Goal: Information Seeking & Learning: Learn about a topic

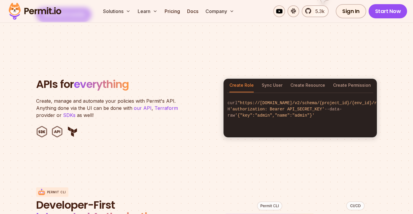
scroll to position [555, 0]
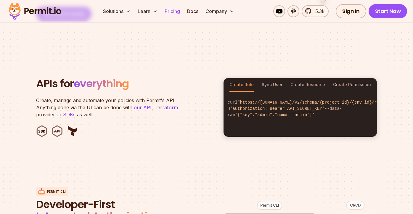
click at [176, 11] on link "Pricing" at bounding box center [172, 11] width 20 height 12
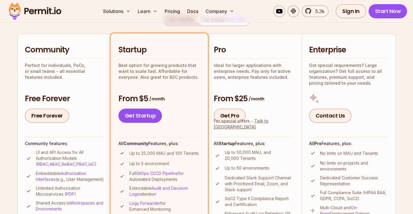
scroll to position [128, 0]
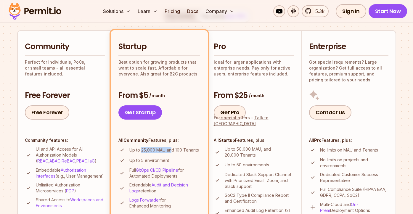
drag, startPoint x: 141, startPoint y: 150, endPoint x: 170, endPoint y: 149, distance: 29.9
click at [170, 149] on p "Up to 25,000 MAU and 100 Tenants" at bounding box center [164, 150] width 70 height 6
click at [171, 149] on p "Up to 25,000 MAU and 100 Tenants" at bounding box center [164, 150] width 70 height 6
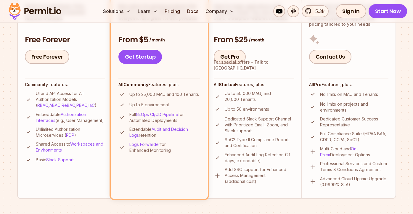
scroll to position [183, 0]
drag, startPoint x: 172, startPoint y: 144, endPoint x: 177, endPoint y: 148, distance: 6.1
click at [177, 148] on p "Logs Forwarder for Enhanced Monitoring" at bounding box center [164, 147] width 71 height 12
drag, startPoint x: 238, startPoint y: 108, endPoint x: 265, endPoint y: 109, distance: 27.5
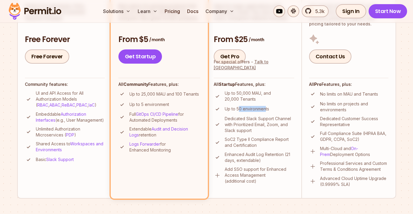
click at [265, 109] on p "Up to 50 environments" at bounding box center [247, 109] width 44 height 6
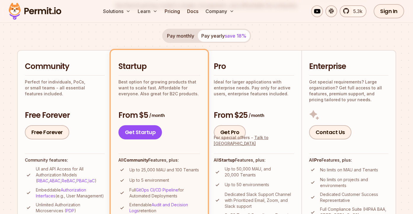
scroll to position [30, 0]
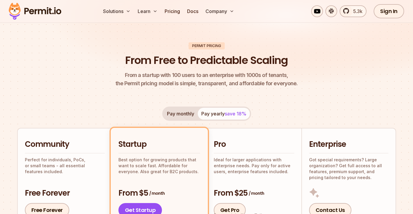
click at [178, 112] on button "Pay monthly" at bounding box center [180, 114] width 34 height 12
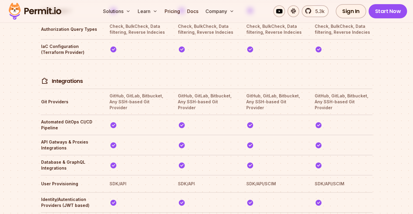
scroll to position [1228, 0]
